Goal: Communication & Community: Connect with others

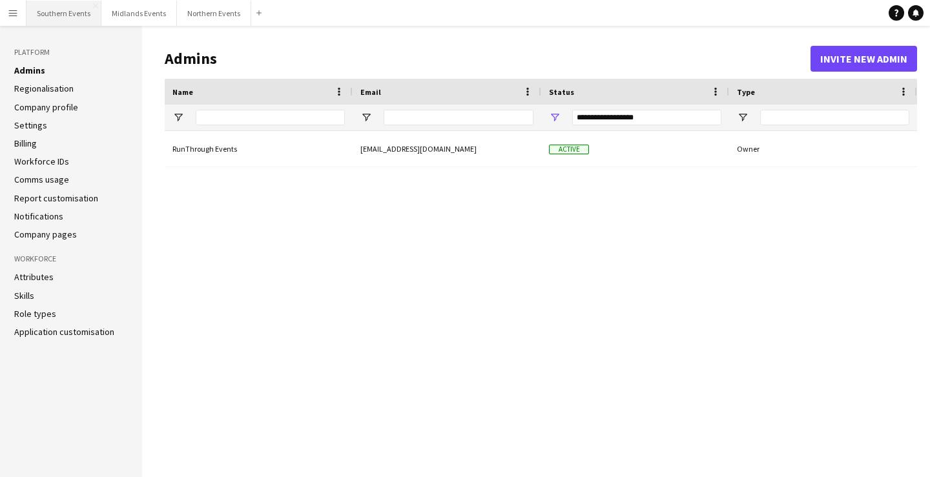
click at [42, 3] on button "Southern Events Close" at bounding box center [63, 13] width 75 height 25
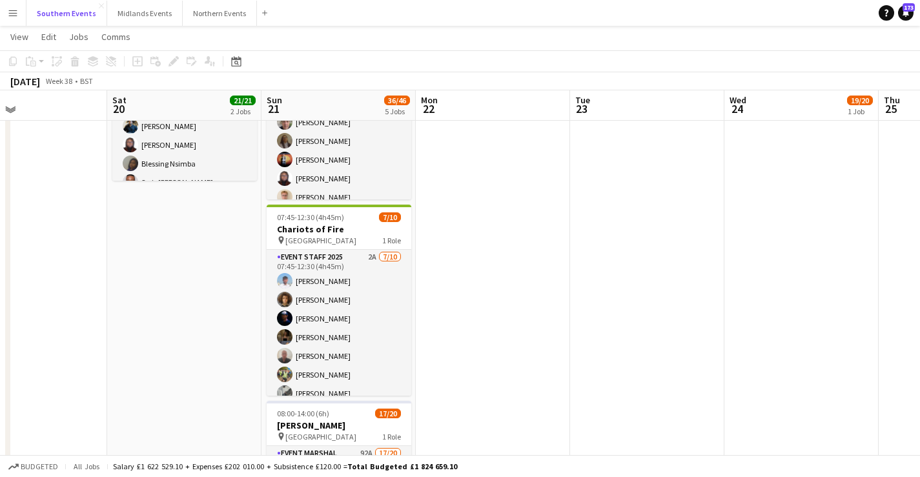
scroll to position [267, 0]
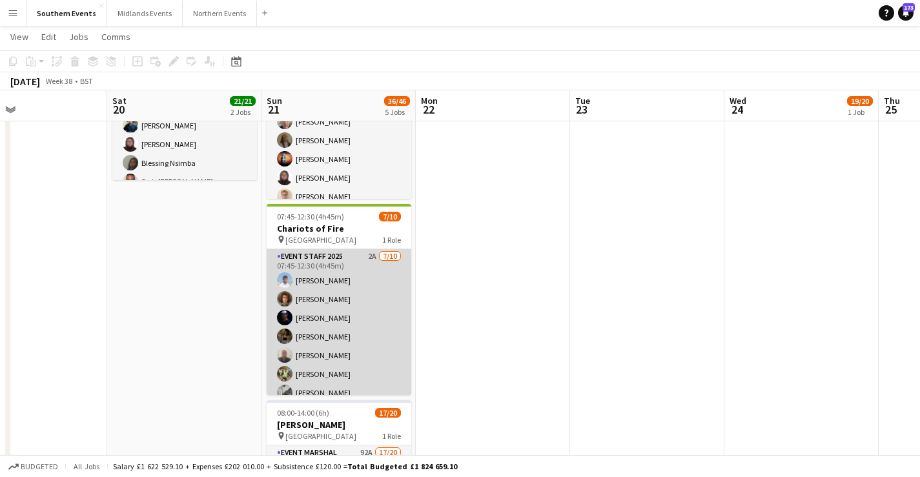
click at [365, 345] on app-card-role "Event Staff 2025 2A [DATE] 07:45-12:30 (4h45m) [PERSON_NAME] [PERSON_NAME] [PER…" at bounding box center [339, 355] width 145 height 212
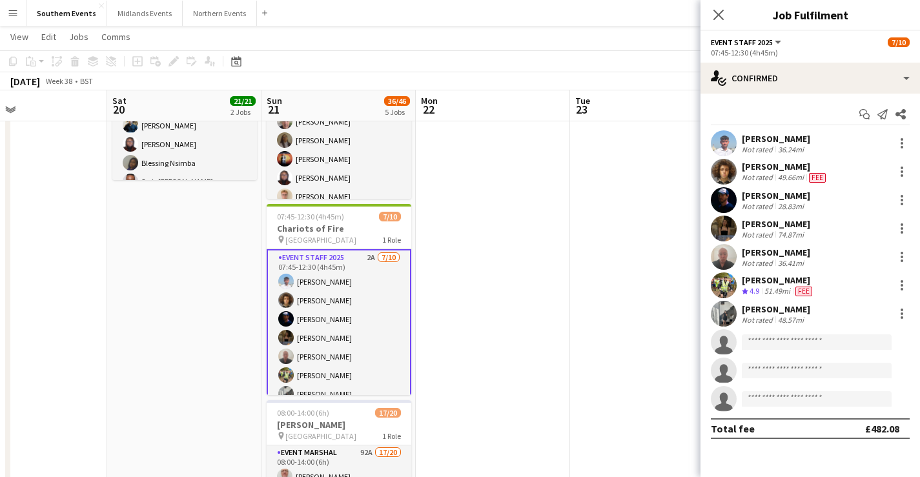
click at [814, 316] on div "[PERSON_NAME] Not rated 48.57mi" at bounding box center [809, 314] width 219 height 26
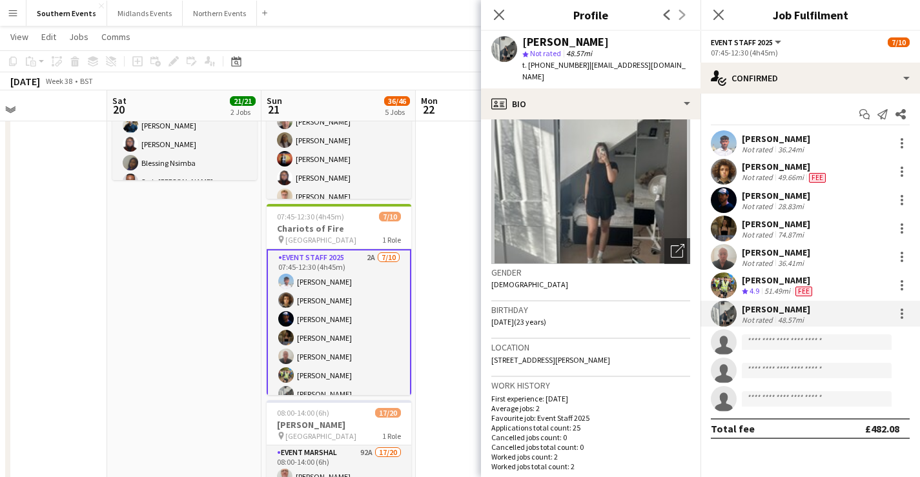
scroll to position [0, 0]
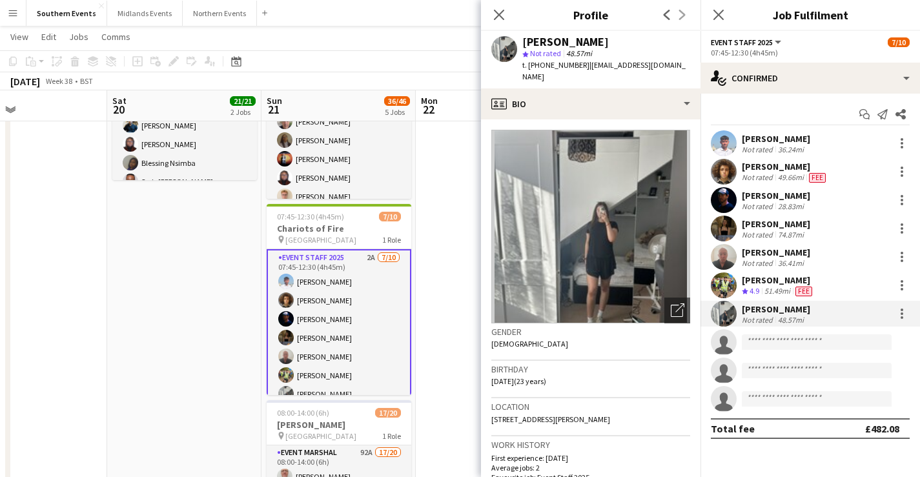
click at [793, 228] on div "[PERSON_NAME]" at bounding box center [776, 224] width 68 height 12
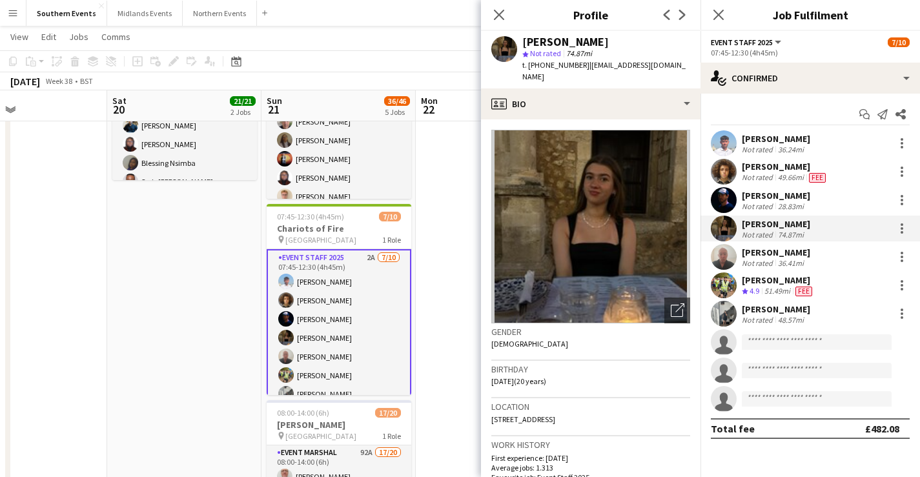
click at [788, 173] on div "49.66mi" at bounding box center [790, 177] width 31 height 10
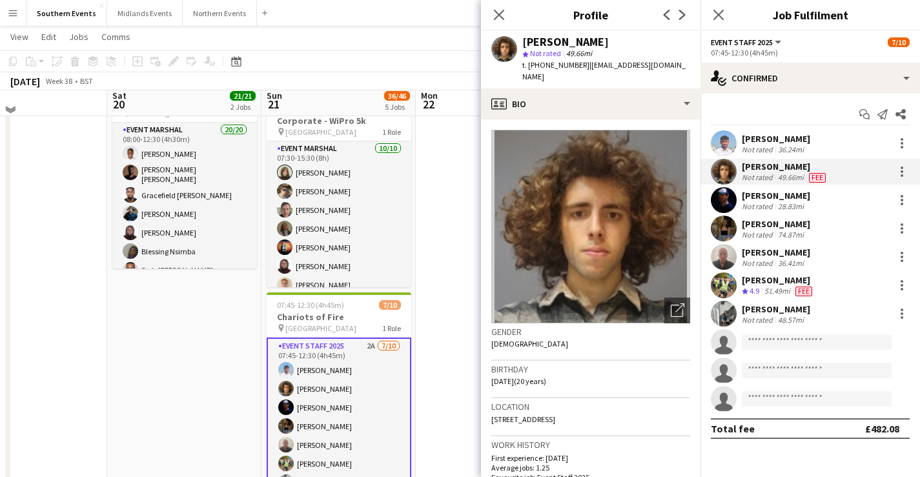
scroll to position [173, 0]
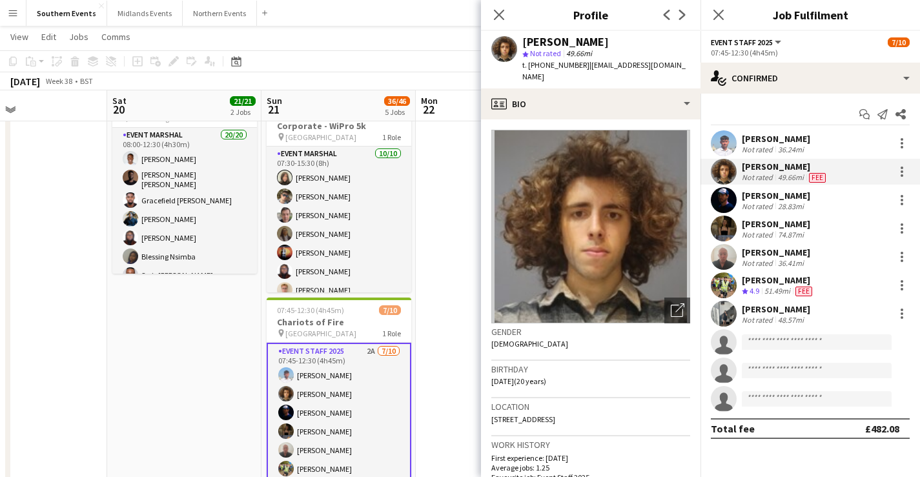
click at [819, 232] on div "[PERSON_NAME] Not rated 74.87mi" at bounding box center [809, 229] width 219 height 26
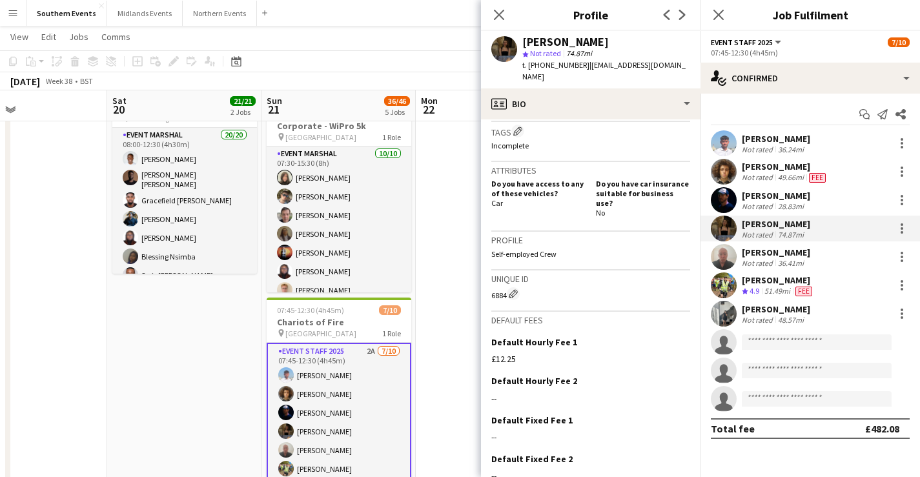
scroll to position [76, 0]
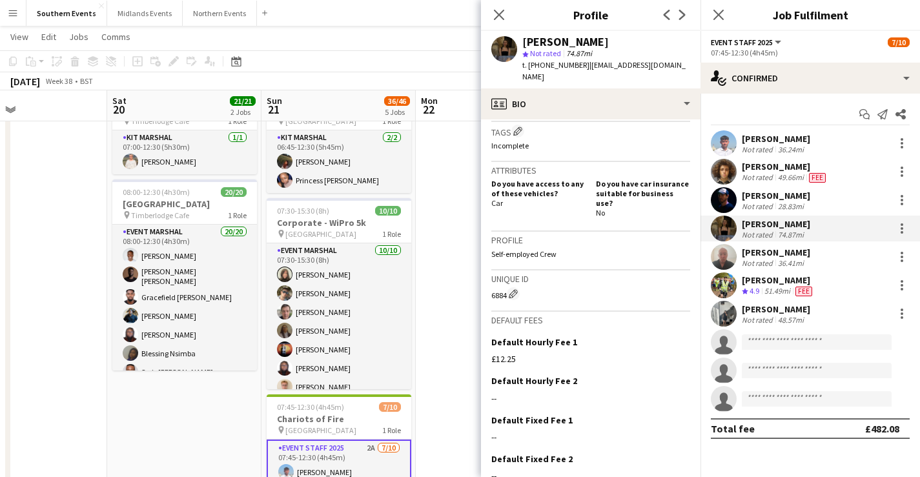
click at [789, 252] on div "[PERSON_NAME]" at bounding box center [776, 253] width 68 height 12
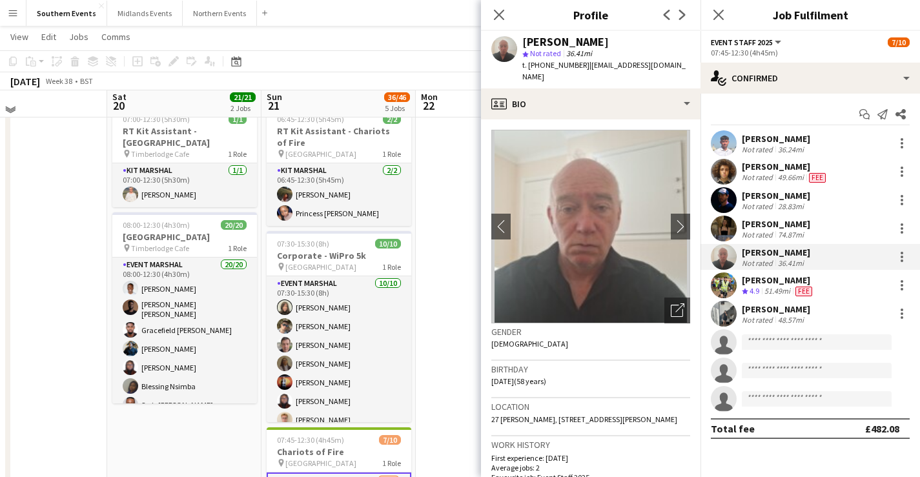
scroll to position [39, 0]
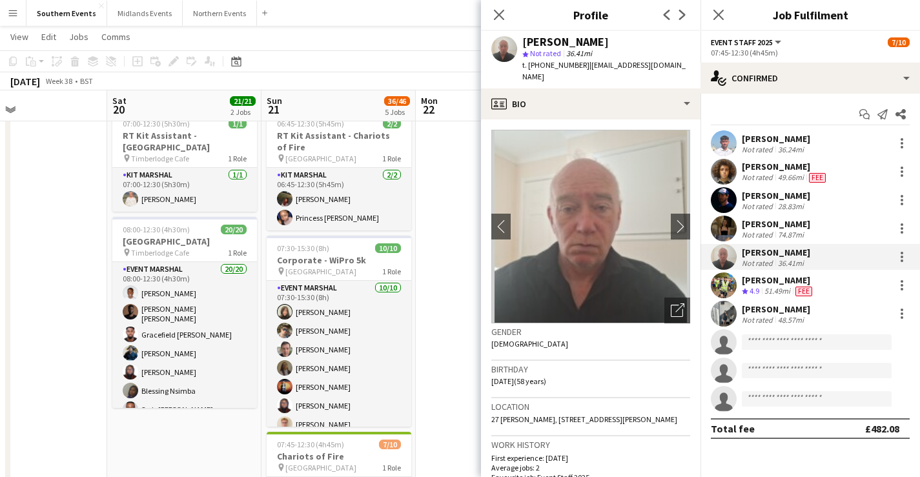
click at [821, 176] on span "Fee" at bounding box center [817, 178] width 17 height 10
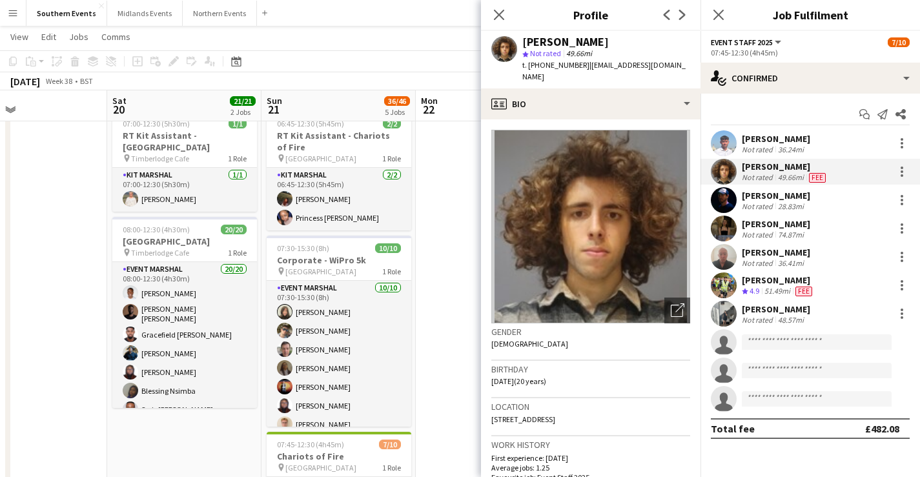
click at [806, 202] on div "[PERSON_NAME] Not rated 28.83mi" at bounding box center [809, 200] width 219 height 26
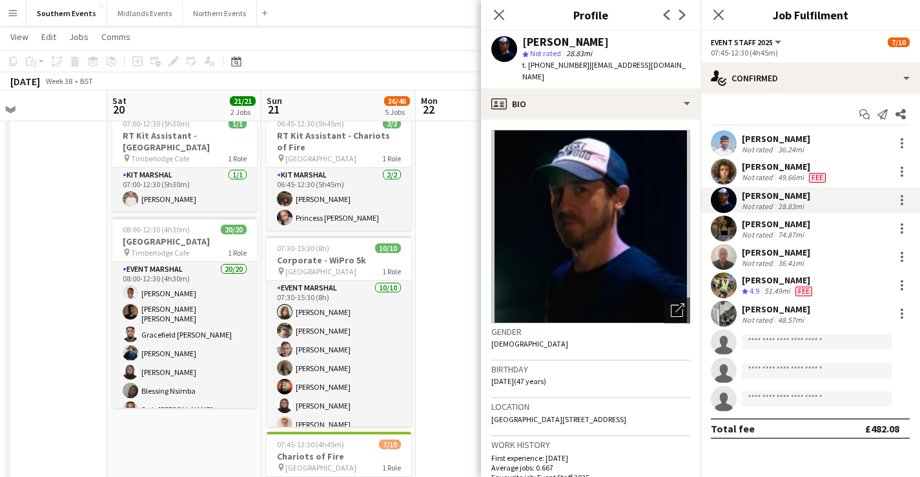
click at [770, 309] on div "[PERSON_NAME]" at bounding box center [776, 309] width 68 height 12
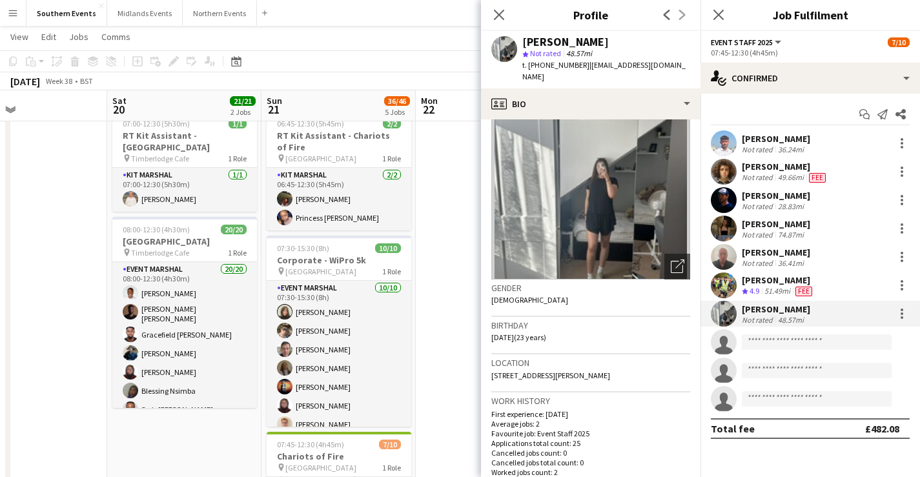
scroll to position [46, 0]
click at [793, 198] on div "[PERSON_NAME]" at bounding box center [776, 196] width 68 height 12
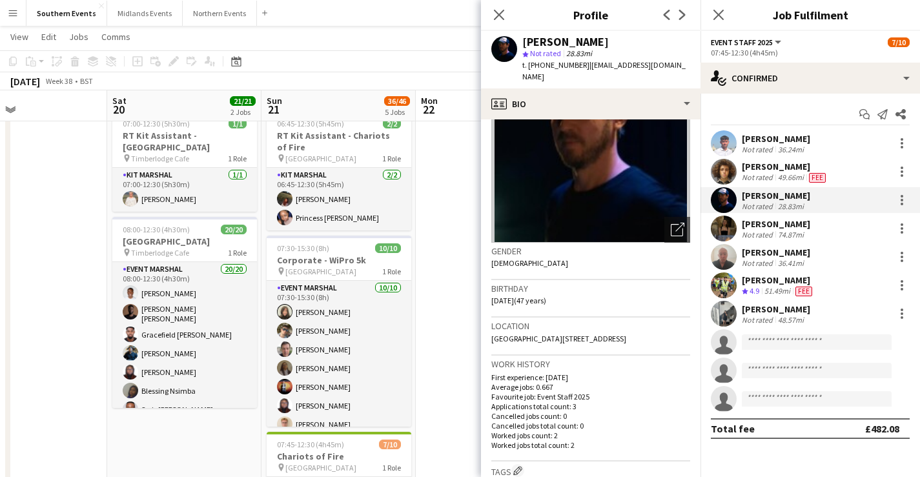
scroll to position [85, 0]
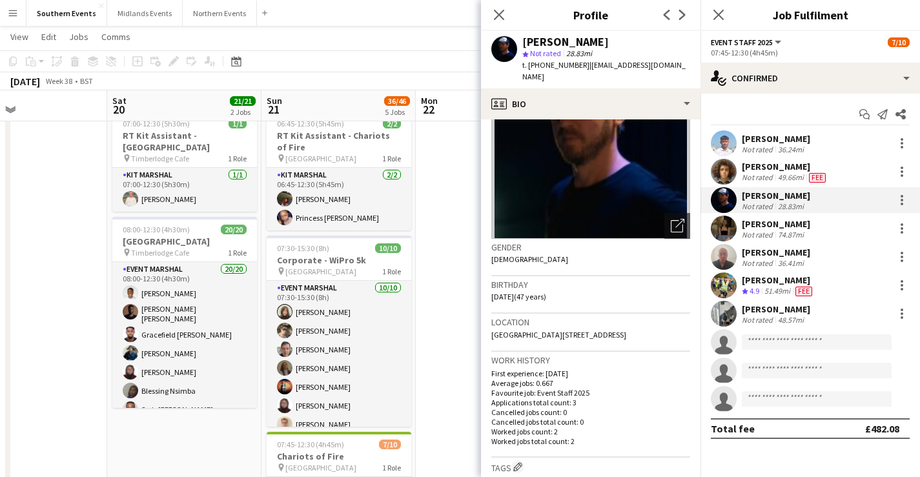
click at [785, 221] on div "[PERSON_NAME]" at bounding box center [776, 224] width 68 height 12
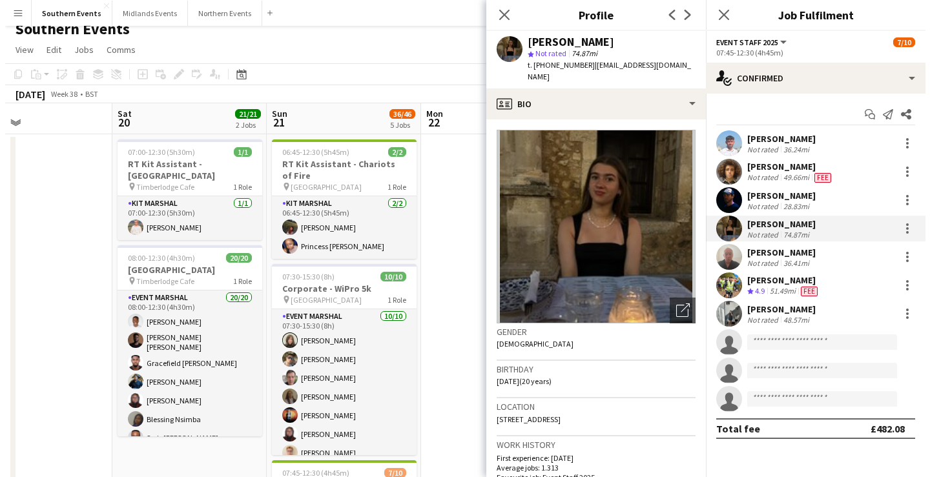
scroll to position [0, 0]
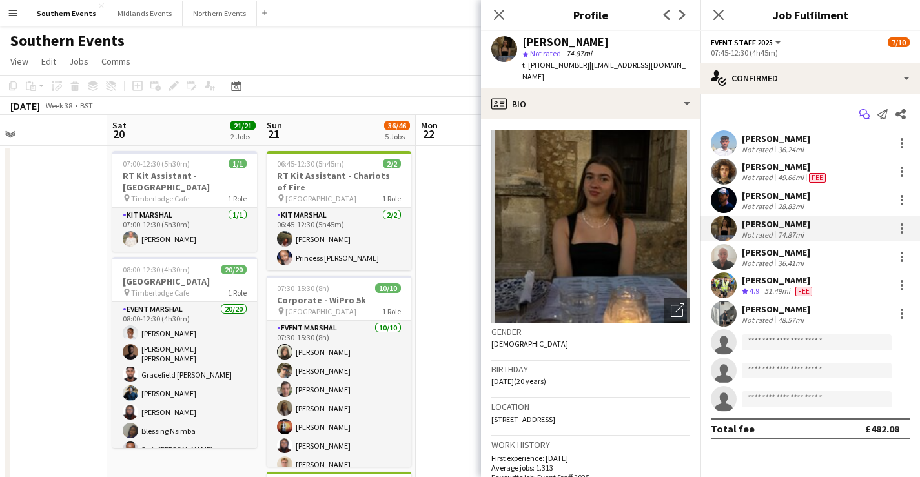
click at [862, 116] on icon "Start chat" at bounding box center [864, 114] width 10 height 10
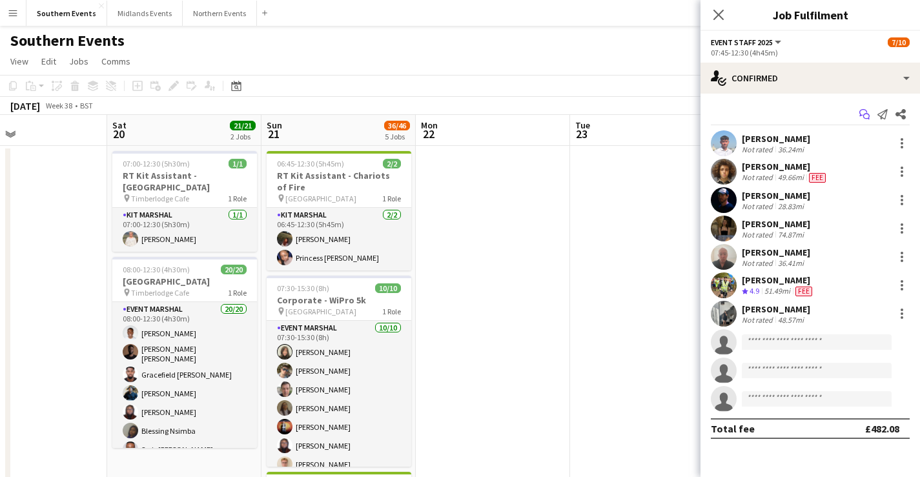
click at [863, 113] on icon "Start chat" at bounding box center [864, 114] width 10 height 10
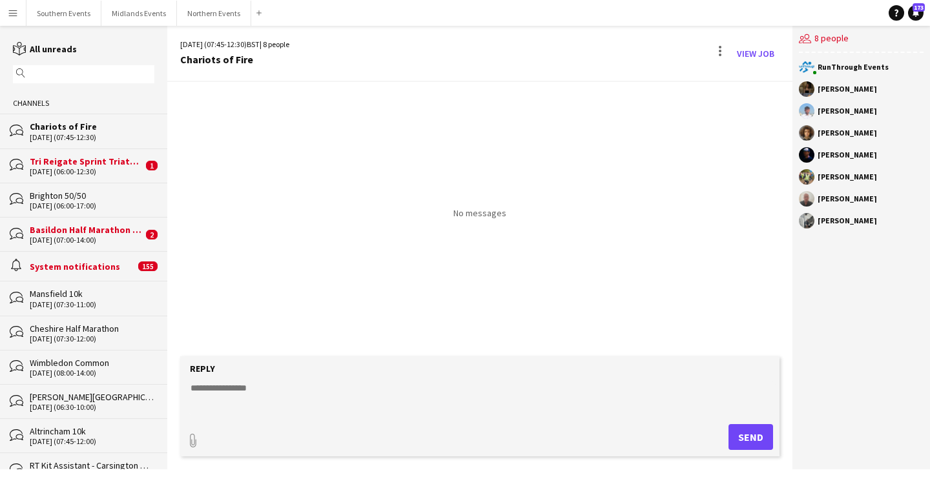
drag, startPoint x: 817, startPoint y: 88, endPoint x: 882, endPoint y: 233, distance: 159.0
click at [882, 232] on div "RunThrough Events [PERSON_NAME] [PERSON_NAME] [PERSON_NAME] [PERSON_NAME] [PERS…" at bounding box center [861, 147] width 138 height 189
copy div "[PERSON_NAME] [PERSON_NAME] [PERSON_NAME] [PERSON_NAME] [PERSON_NAME] [PERSON_N…"
